Goal: Use online tool/utility: Utilize a website feature to perform a specific function

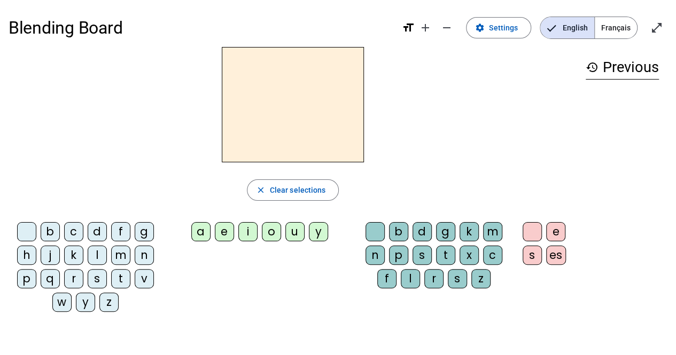
click at [410, 278] on div "l" at bounding box center [410, 278] width 19 height 19
click at [200, 232] on div "a" at bounding box center [200, 231] width 19 height 19
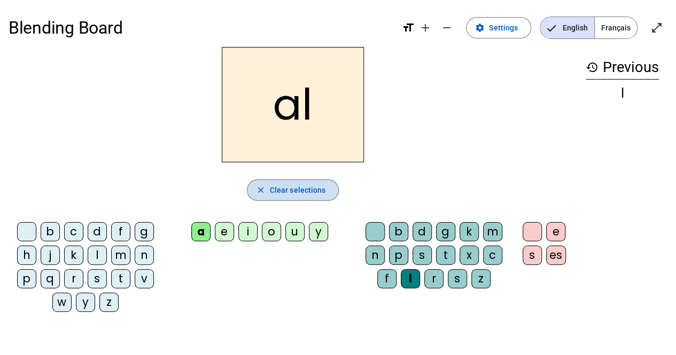
click at [309, 190] on span "Clear selections" at bounding box center [298, 190] width 56 height 13
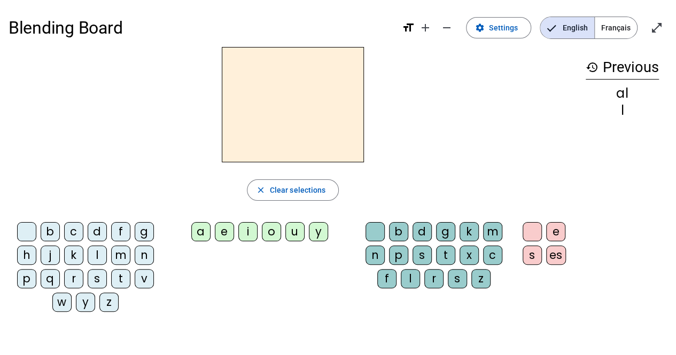
click at [202, 234] on div "a" at bounding box center [200, 231] width 19 height 19
click at [413, 277] on div "l" at bounding box center [410, 278] width 19 height 19
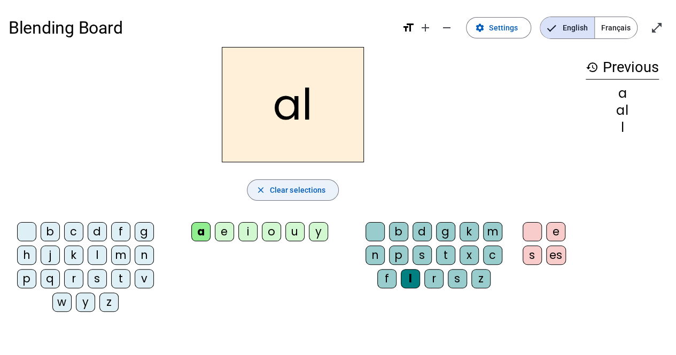
click at [271, 193] on span "Clear selections" at bounding box center [298, 190] width 56 height 13
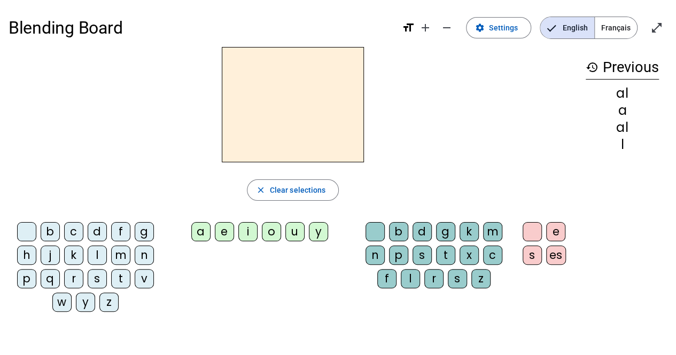
click at [413, 277] on div "l" at bounding box center [410, 278] width 19 height 19
click at [204, 231] on div "a" at bounding box center [200, 231] width 19 height 19
click at [207, 230] on div "a" at bounding box center [200, 231] width 19 height 19
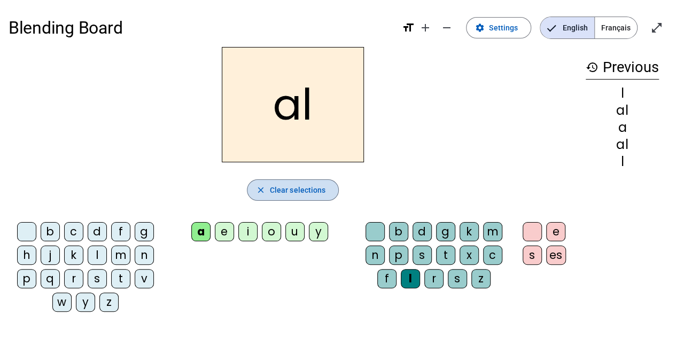
click at [308, 182] on span "button" at bounding box center [292, 190] width 91 height 26
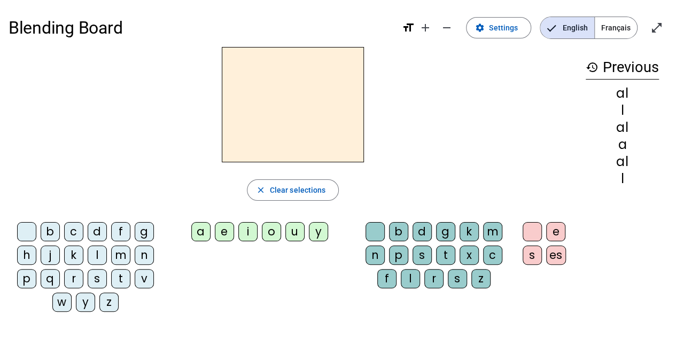
click at [203, 224] on div "a" at bounding box center [200, 231] width 19 height 19
click at [415, 278] on div "l" at bounding box center [410, 278] width 19 height 19
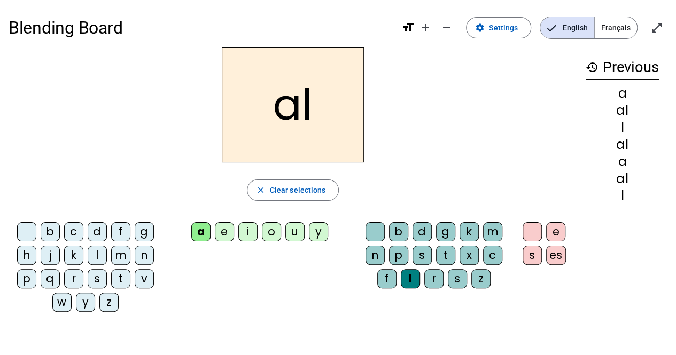
click at [415, 278] on div "l" at bounding box center [410, 278] width 19 height 19
click at [279, 195] on span "Clear selections" at bounding box center [298, 190] width 56 height 13
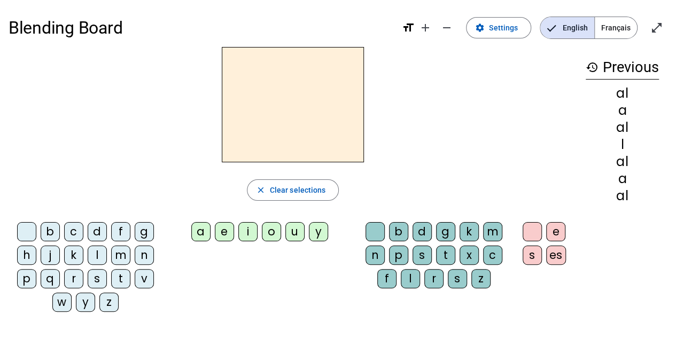
click at [102, 254] on div "l" at bounding box center [97, 255] width 19 height 19
click at [200, 232] on div "a" at bounding box center [200, 231] width 19 height 19
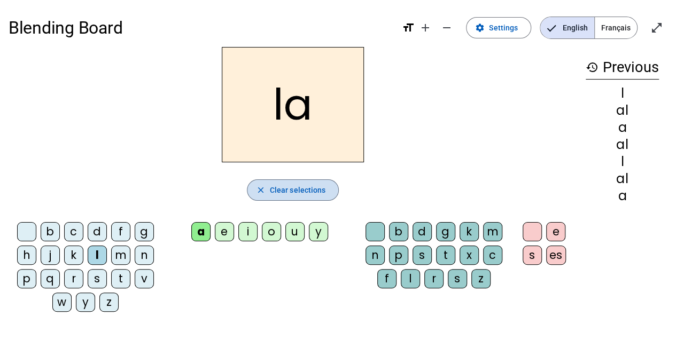
click at [310, 194] on span "Clear selections" at bounding box center [298, 190] width 56 height 13
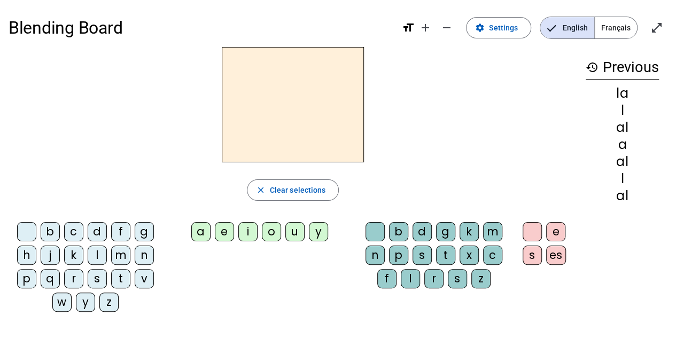
click at [96, 252] on div "l" at bounding box center [97, 255] width 19 height 19
click at [223, 236] on div "e" at bounding box center [224, 231] width 19 height 19
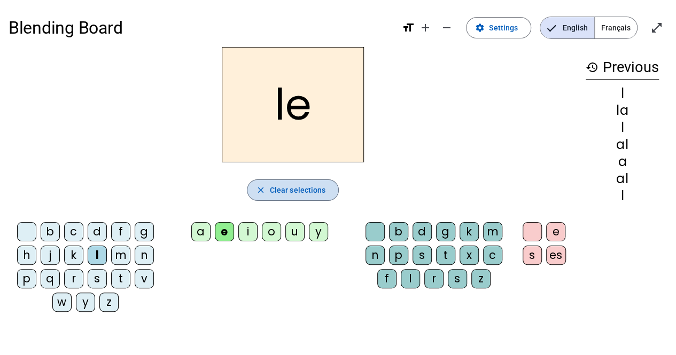
click at [295, 184] on span "Clear selections" at bounding box center [298, 190] width 56 height 13
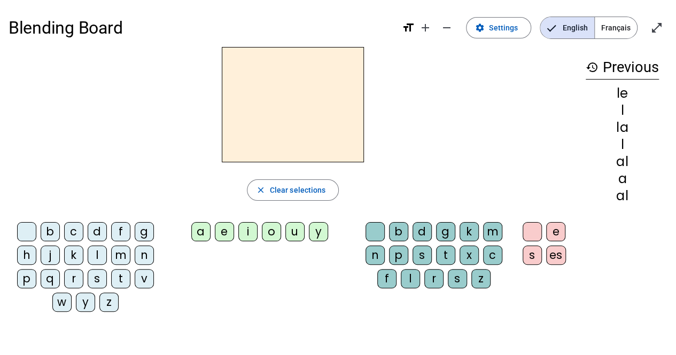
click at [98, 253] on div "l" at bounding box center [97, 255] width 19 height 19
click at [299, 235] on div "u" at bounding box center [294, 231] width 19 height 19
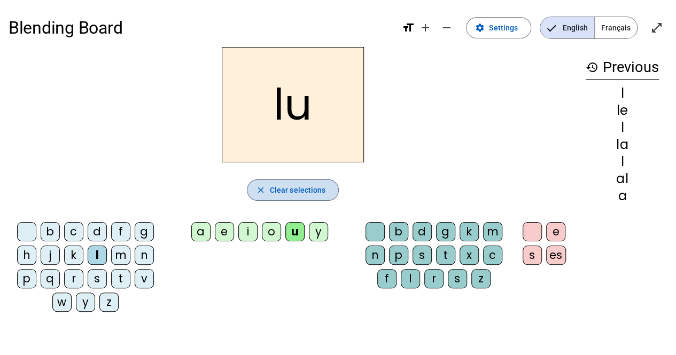
click at [304, 194] on span "Clear selections" at bounding box center [298, 190] width 56 height 13
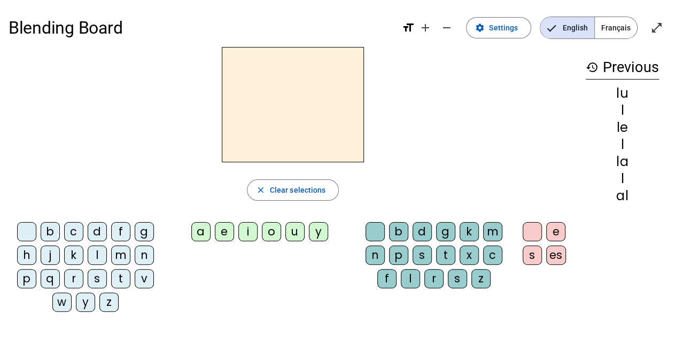
click at [118, 281] on div "t" at bounding box center [120, 278] width 19 height 19
click at [297, 233] on div "u" at bounding box center [294, 231] width 19 height 19
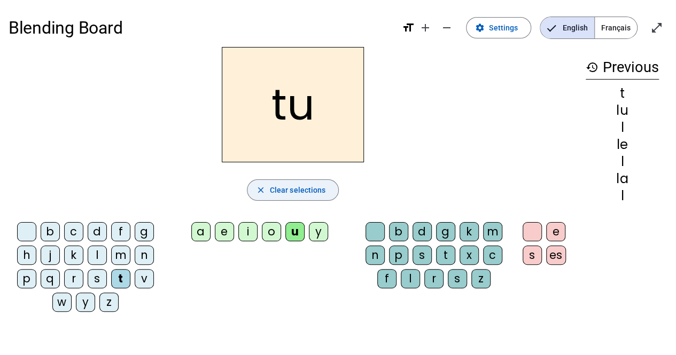
click at [299, 193] on span "Clear selections" at bounding box center [298, 190] width 56 height 13
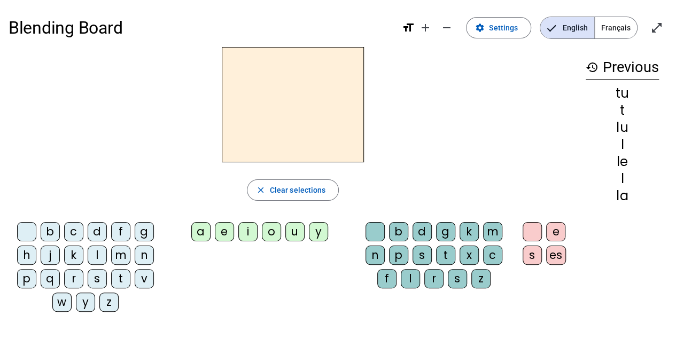
click at [119, 276] on div "t" at bounding box center [120, 278] width 19 height 19
click at [227, 238] on div "e" at bounding box center [224, 231] width 19 height 19
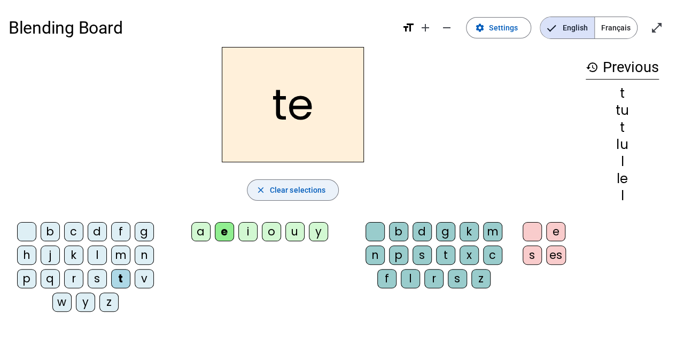
click at [283, 189] on span "Clear selections" at bounding box center [298, 190] width 56 height 13
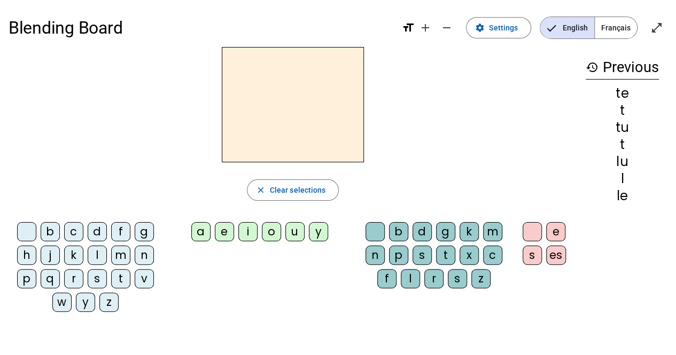
click at [123, 277] on div "t" at bounding box center [120, 278] width 19 height 19
click at [201, 237] on div "a" at bounding box center [200, 231] width 19 height 19
